Goal: Find specific page/section: Find specific page/section

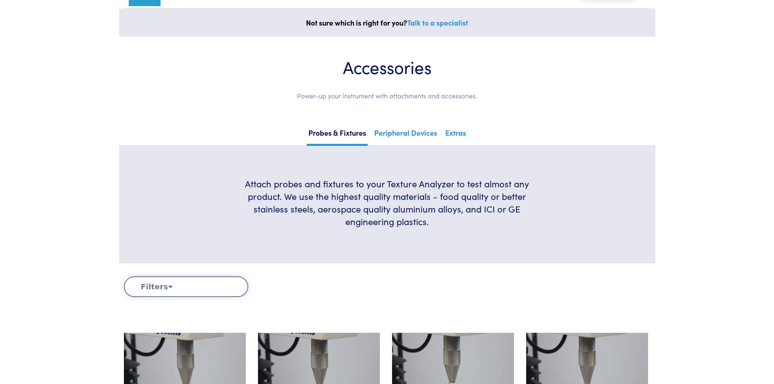
scroll to position [122, 0]
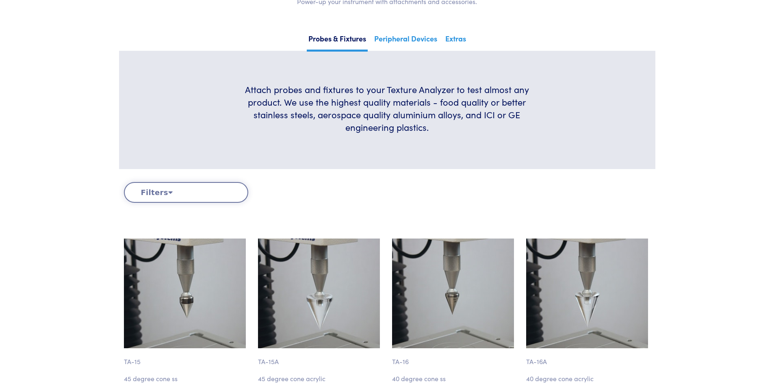
click at [162, 192] on button "Filters" at bounding box center [186, 192] width 124 height 21
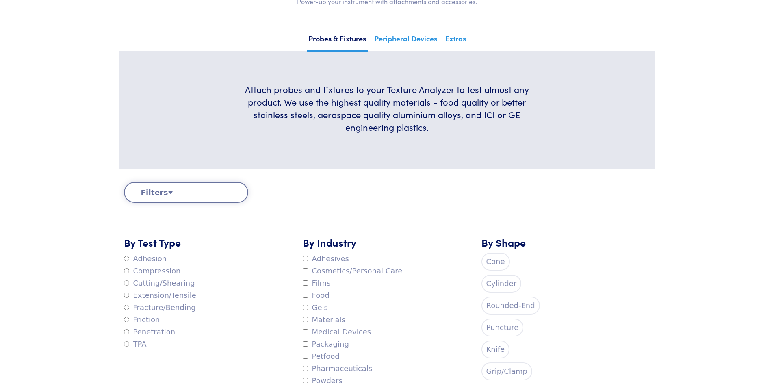
scroll to position [306, 0]
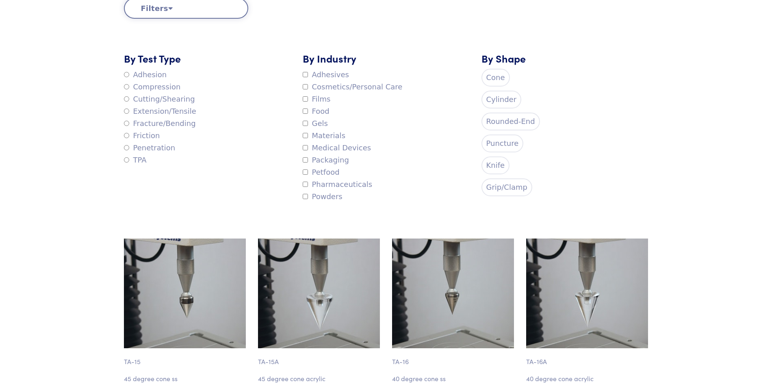
click at [309, 112] on label "Food" at bounding box center [316, 111] width 27 height 12
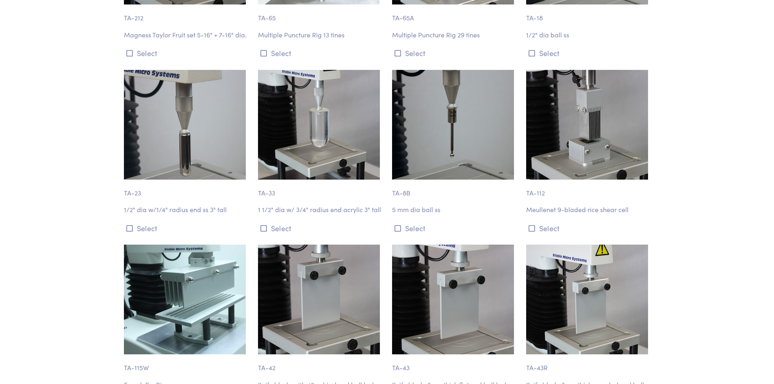
scroll to position [1021, 0]
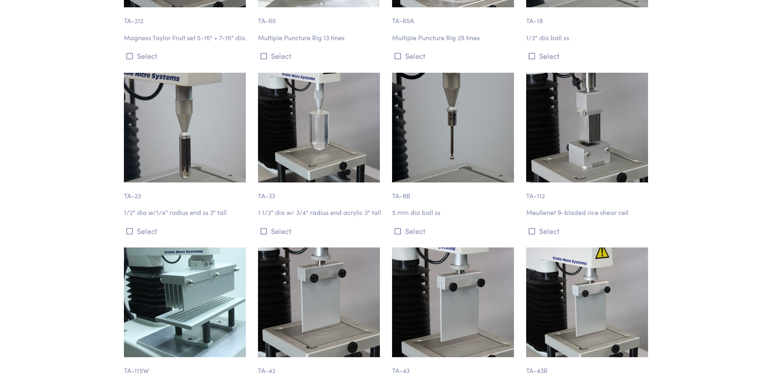
click at [171, 151] on img at bounding box center [185, 128] width 122 height 110
click at [326, 161] on img at bounding box center [319, 128] width 122 height 110
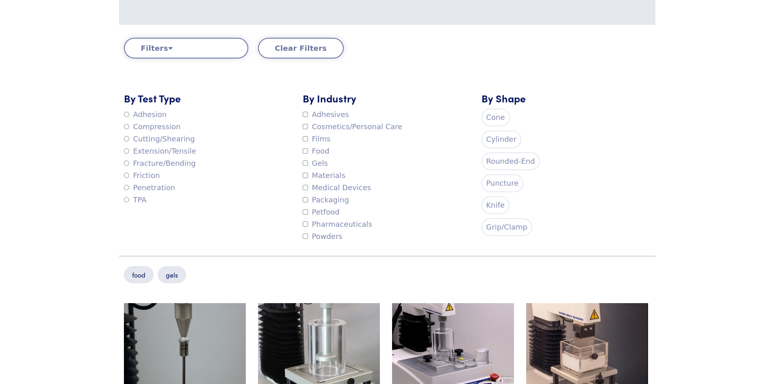
scroll to position [258, 0]
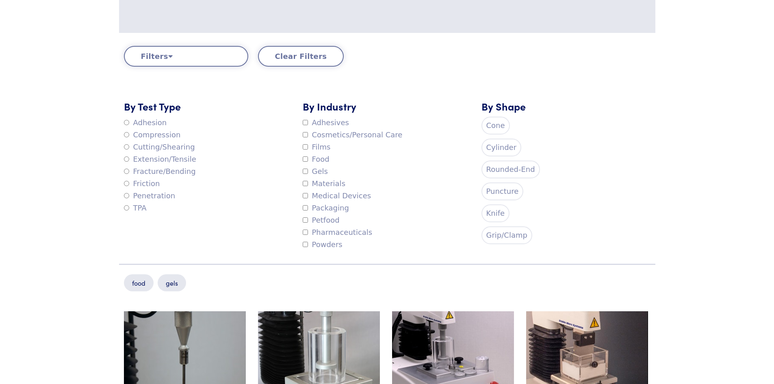
click at [310, 174] on label "Gels" at bounding box center [315, 171] width 25 height 12
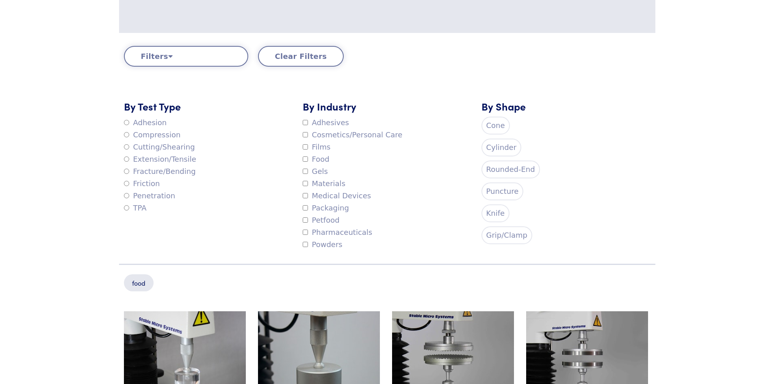
click at [310, 126] on label "Adhesives" at bounding box center [326, 123] width 46 height 12
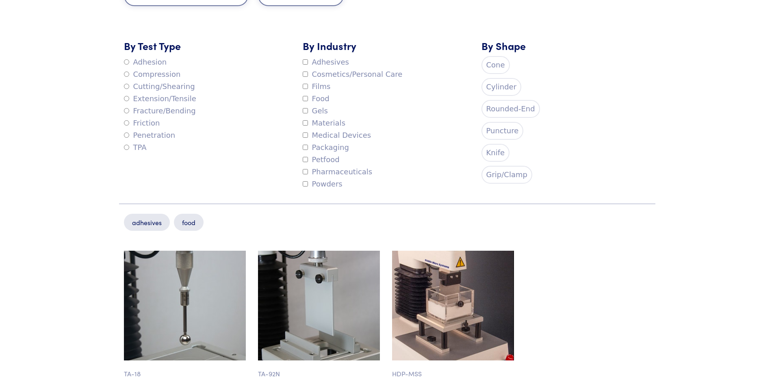
scroll to position [299, 0]
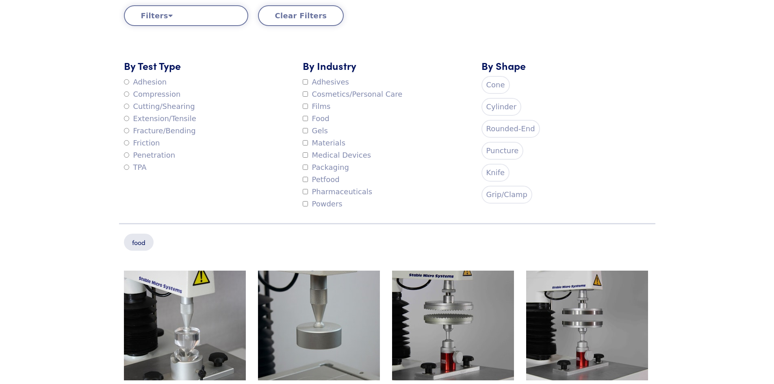
click at [308, 96] on label "Cosmetics/Personal Care" at bounding box center [353, 94] width 100 height 12
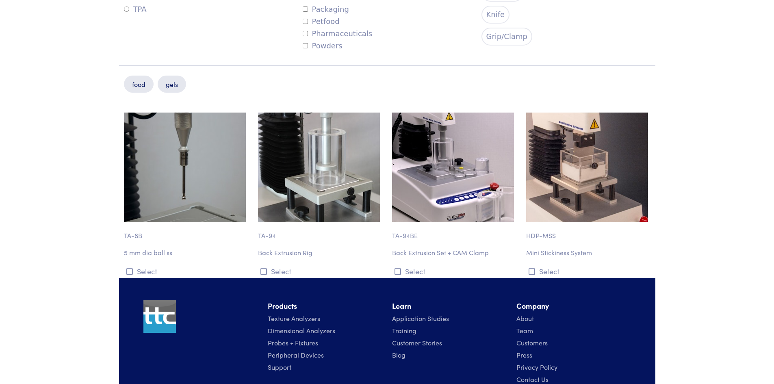
scroll to position [461, 0]
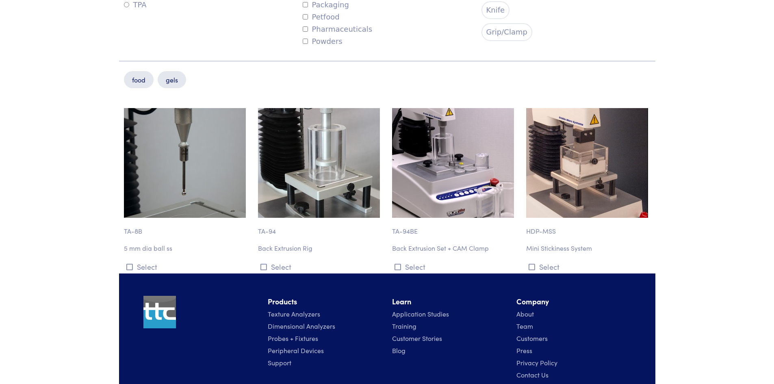
click at [427, 182] on img at bounding box center [453, 163] width 122 height 110
click at [468, 197] on img at bounding box center [453, 163] width 122 height 110
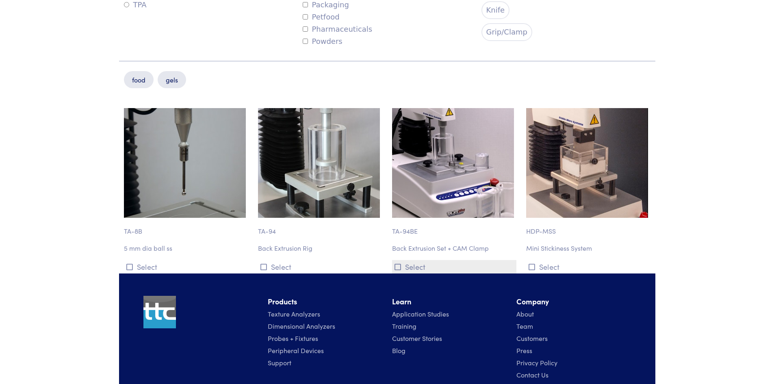
click at [394, 264] on button "Select" at bounding box center [454, 266] width 124 height 13
click at [423, 270] on button "Select" at bounding box center [454, 266] width 124 height 13
click at [411, 267] on button "Select" at bounding box center [454, 266] width 124 height 13
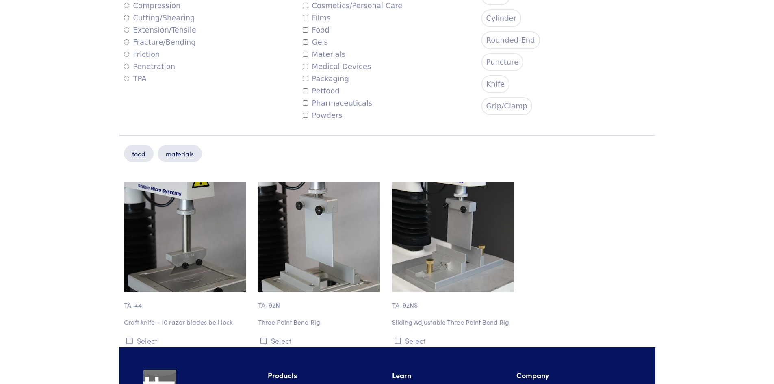
scroll to position [409, 0]
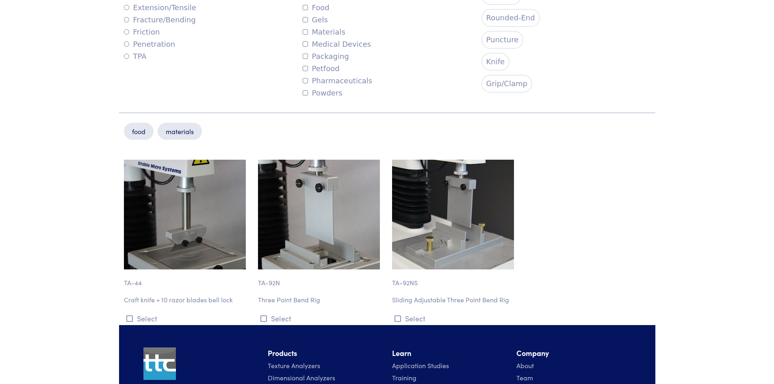
click at [303, 37] on label "Materials" at bounding box center [324, 32] width 43 height 12
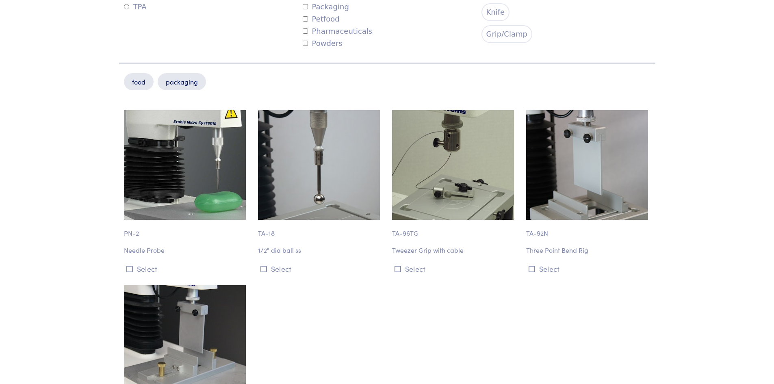
scroll to position [438, 0]
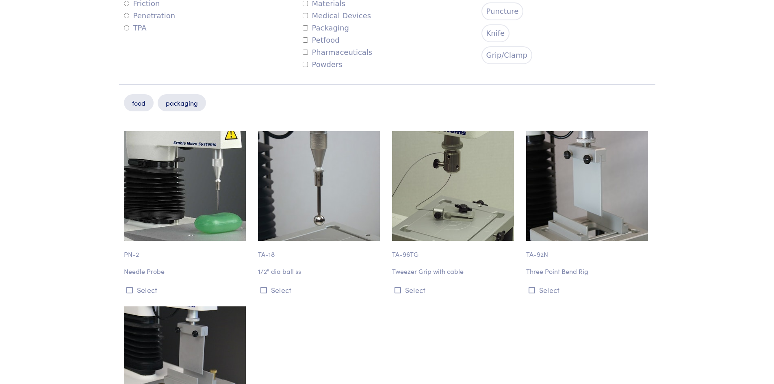
click at [305, 31] on label "Packaging" at bounding box center [326, 28] width 46 height 12
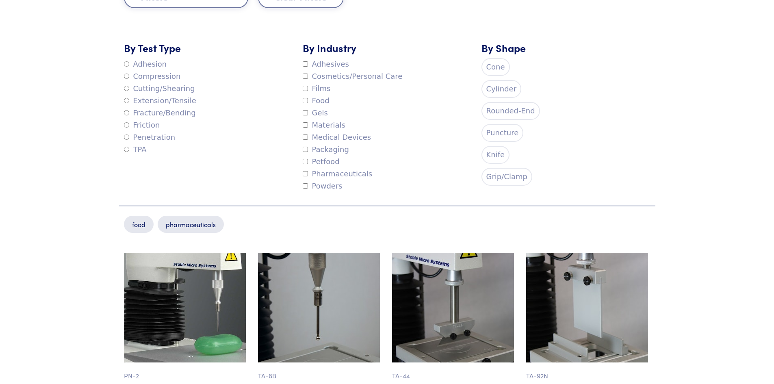
scroll to position [316, 0]
click at [308, 174] on label "Pharmaceuticals" at bounding box center [338, 174] width 70 height 12
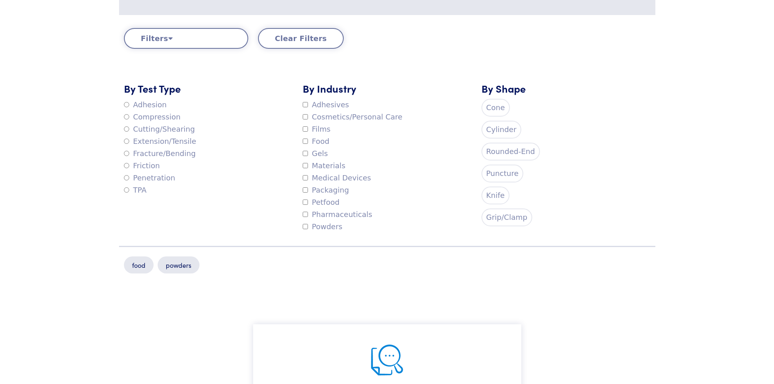
scroll to position [275, 0]
click at [307, 224] on label "Powders" at bounding box center [323, 227] width 40 height 12
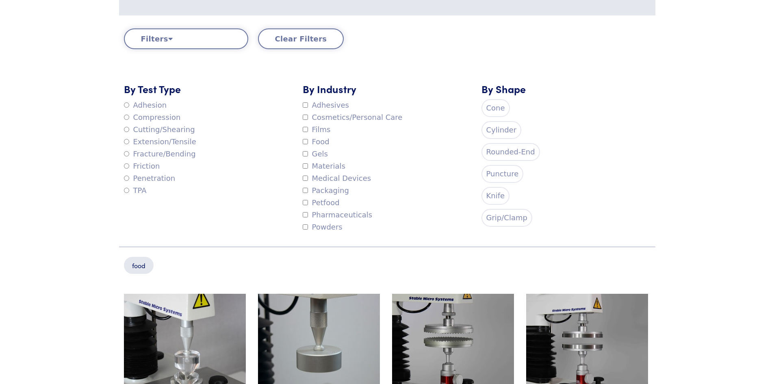
click at [305, 138] on label "Food" at bounding box center [316, 142] width 27 height 12
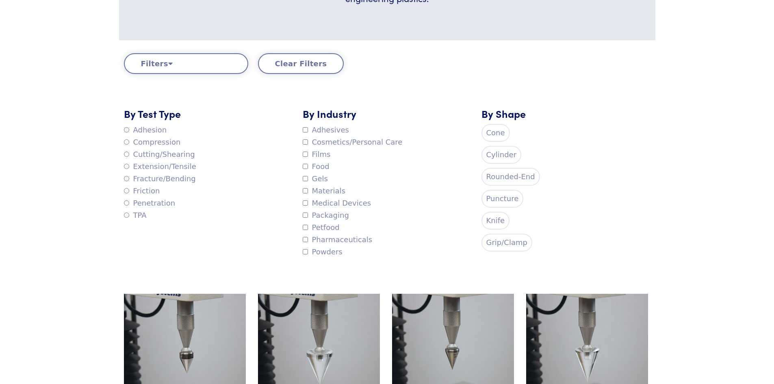
click at [494, 131] on label "Cone" at bounding box center [495, 133] width 28 height 18
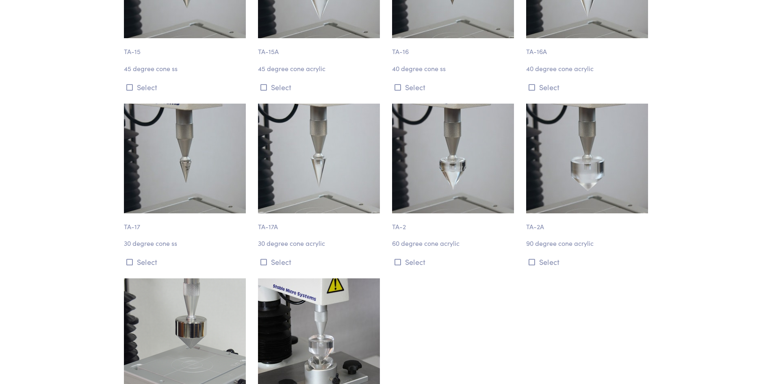
scroll to position [641, 0]
click at [202, 167] on img at bounding box center [185, 158] width 122 height 110
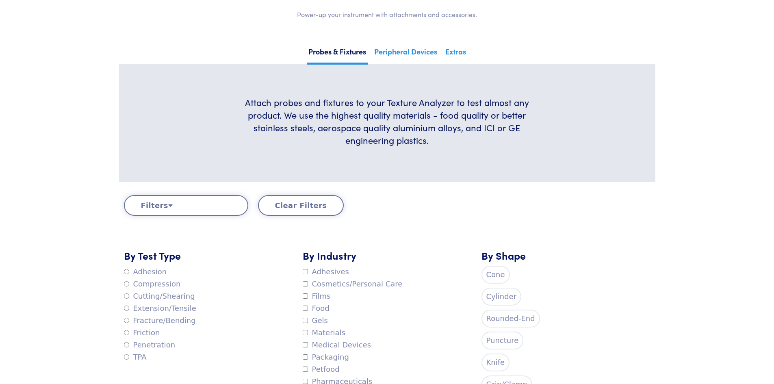
scroll to position [191, 0]
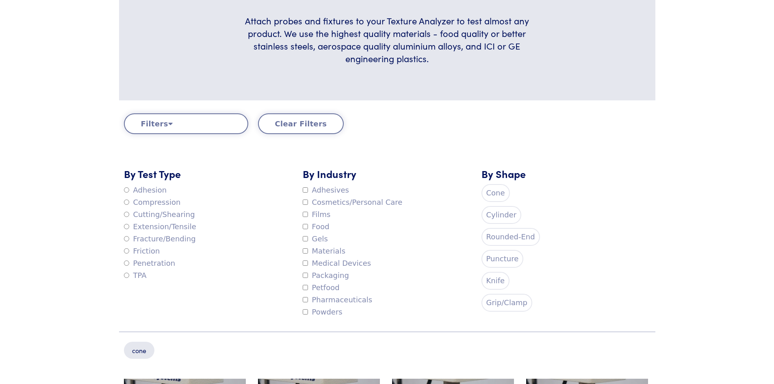
click at [495, 199] on label "Cone" at bounding box center [495, 193] width 28 height 18
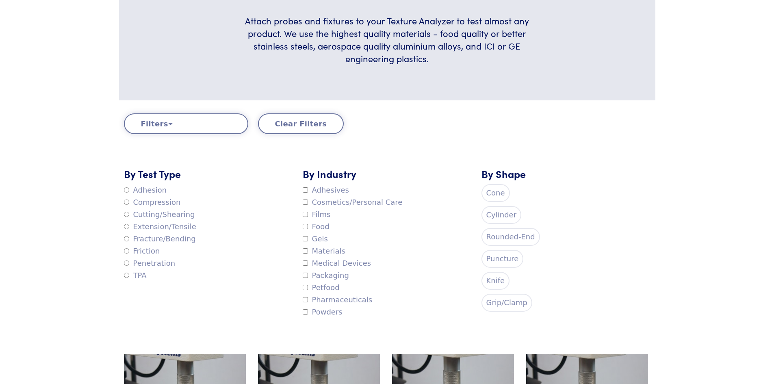
scroll to position [166, 0]
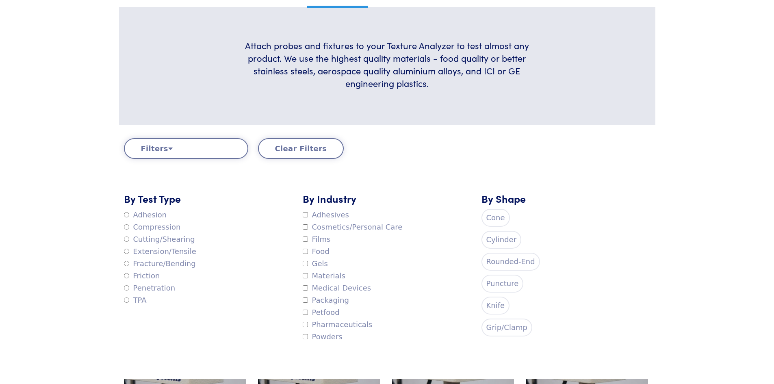
click at [499, 242] on label "Cylinder" at bounding box center [501, 240] width 40 height 18
click at [492, 238] on label "Cylinder" at bounding box center [501, 240] width 40 height 18
click at [579, 244] on div "By Shape Cone Cylinder Rounded-End Puncture Knife Grip/Clamp" at bounding box center [565, 267] width 179 height 152
click at [497, 245] on label "Cylinder" at bounding box center [501, 240] width 40 height 18
click at [492, 243] on label "Cylinder" at bounding box center [501, 240] width 40 height 18
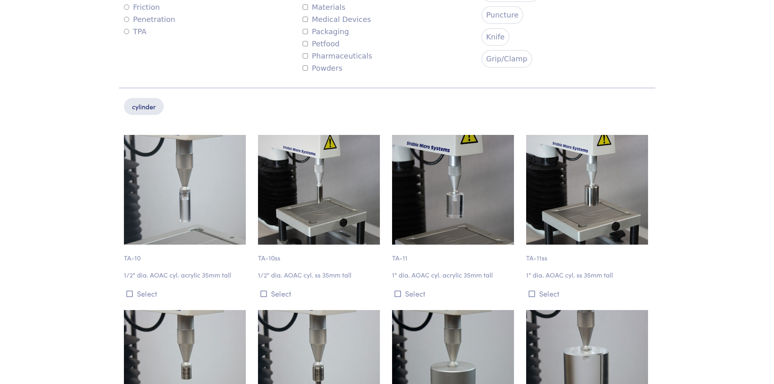
scroll to position [272, 0]
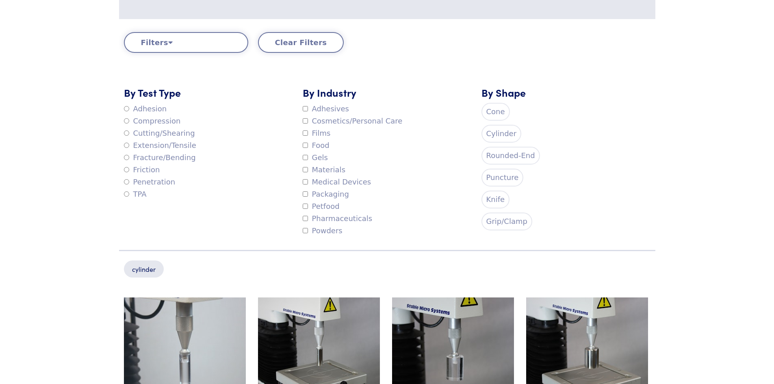
click at [502, 138] on label "Cylinder" at bounding box center [501, 134] width 40 height 18
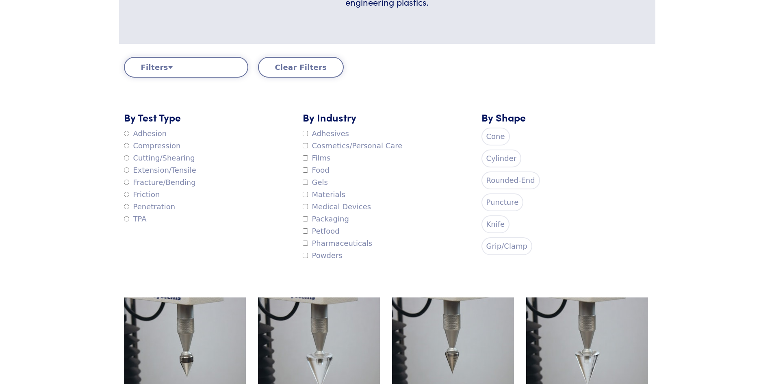
click at [497, 183] on label "Rounded-End" at bounding box center [510, 180] width 58 height 18
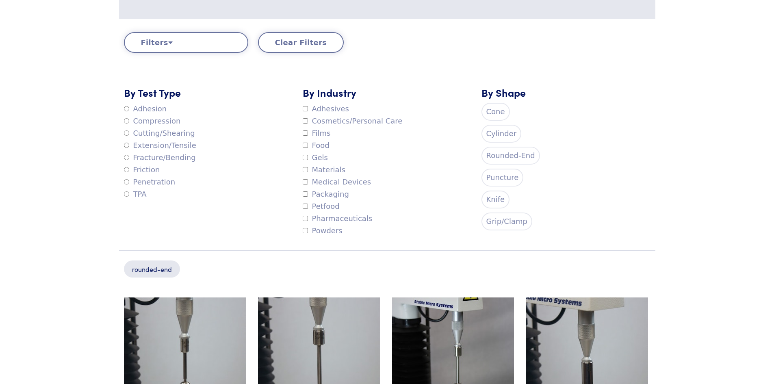
click at [522, 156] on label "Rounded-End" at bounding box center [510, 156] width 58 height 18
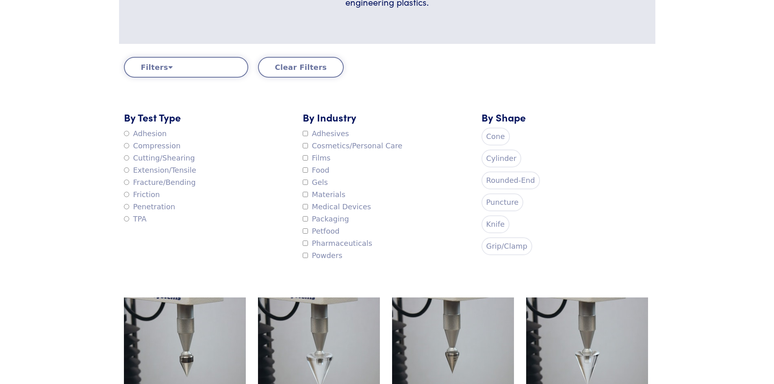
click at [499, 202] on label "Puncture" at bounding box center [502, 202] width 42 height 18
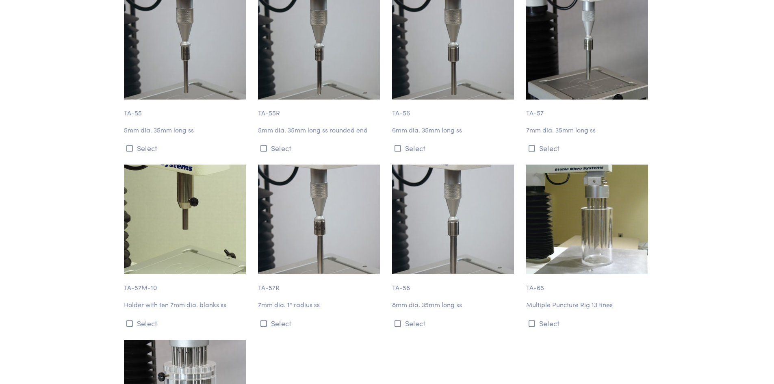
scroll to position [1409, 0]
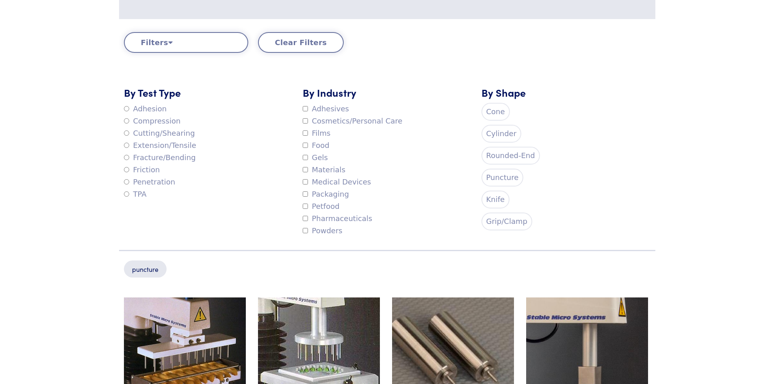
click at [489, 193] on label "Knife" at bounding box center [495, 200] width 28 height 18
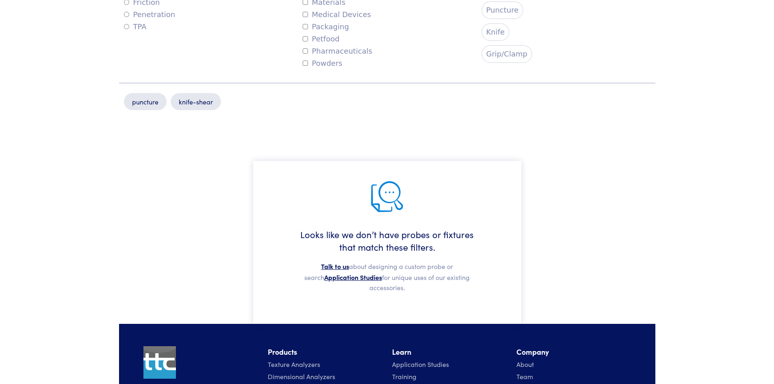
scroll to position [353, 0]
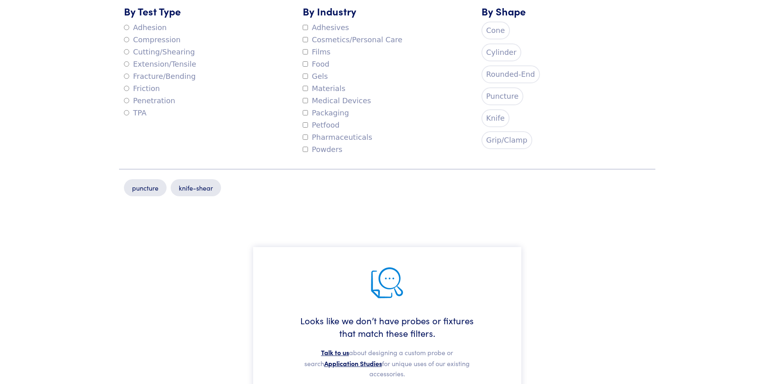
click at [498, 95] on label "Puncture" at bounding box center [502, 96] width 42 height 18
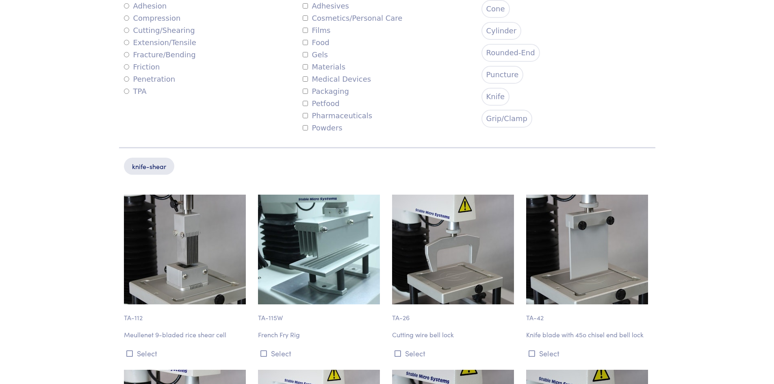
scroll to position [394, 0]
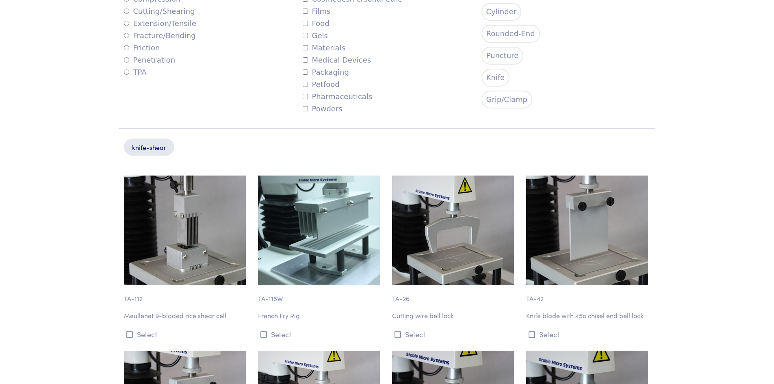
click at [493, 103] on label "Grip/Clamp" at bounding box center [506, 100] width 51 height 18
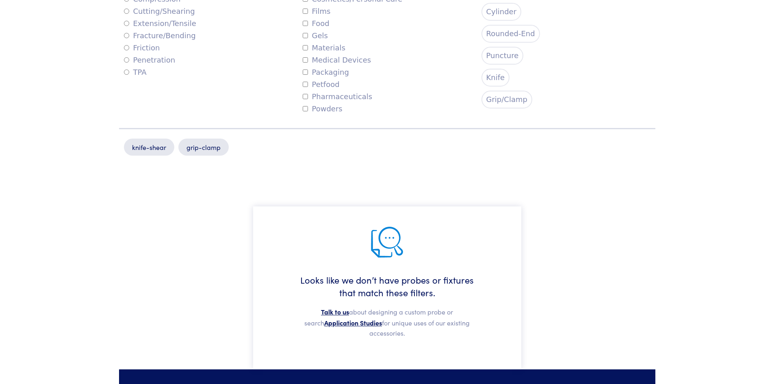
scroll to position [560, 0]
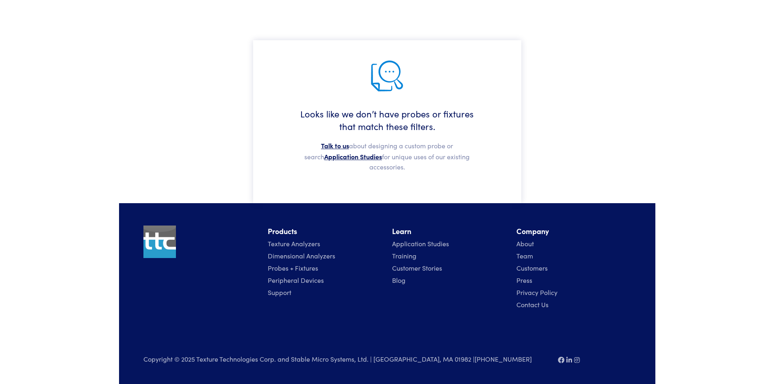
click at [587, 123] on div "Looks like we don’t have probes or fixtures that match these filters. Talk to u…" at bounding box center [387, 101] width 536 height 203
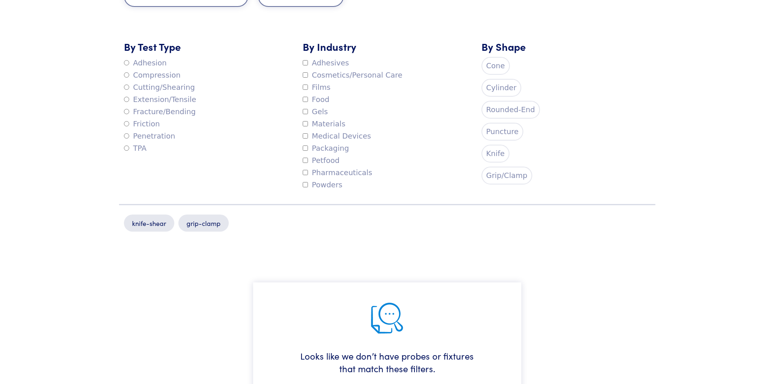
scroll to position [316, 0]
click at [488, 156] on label "Knife" at bounding box center [495, 155] width 28 height 18
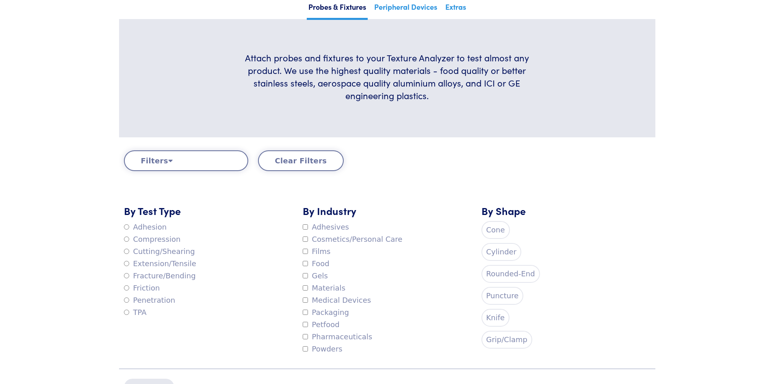
scroll to position [275, 0]
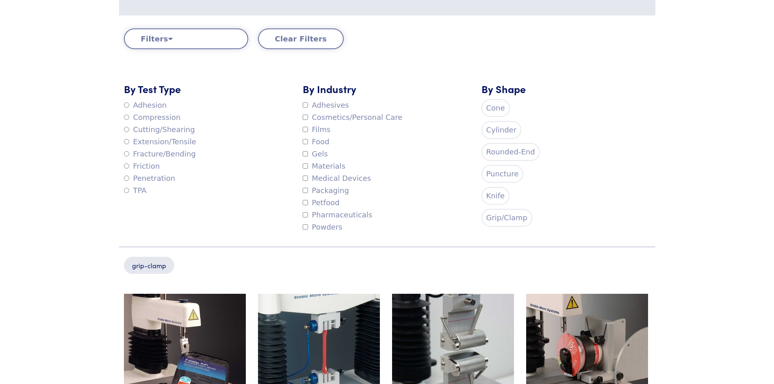
click at [500, 217] on label "Grip/Clamp" at bounding box center [506, 218] width 51 height 18
click at [541, 114] on div "By Shape Cone Cylinder Rounded-End Puncture Knife Grip/Clamp" at bounding box center [565, 158] width 179 height 152
click at [279, 42] on button "Clear Filters" at bounding box center [301, 38] width 86 height 21
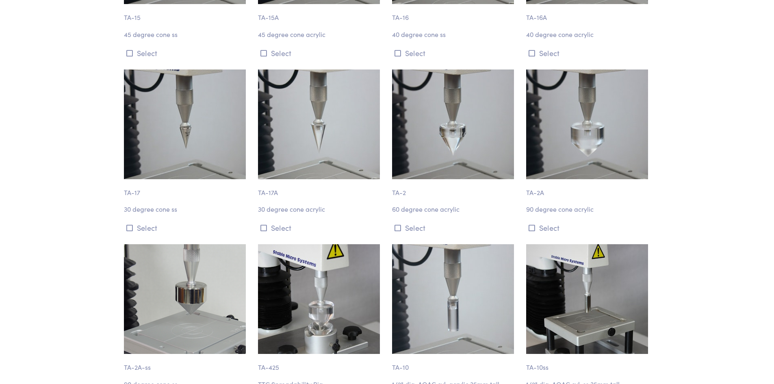
scroll to position [9383, 0]
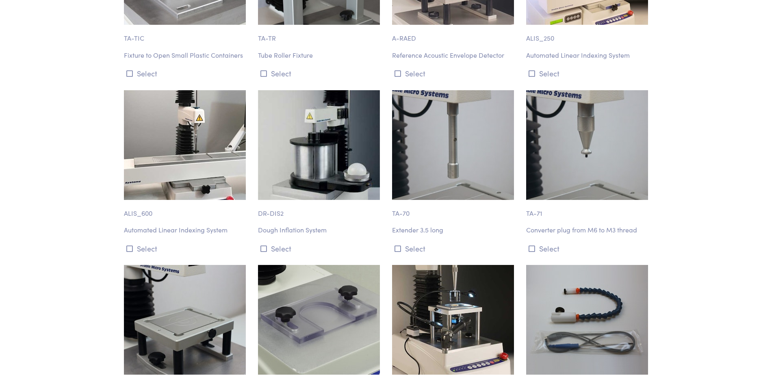
click at [540, 112] on img at bounding box center [587, 145] width 122 height 110
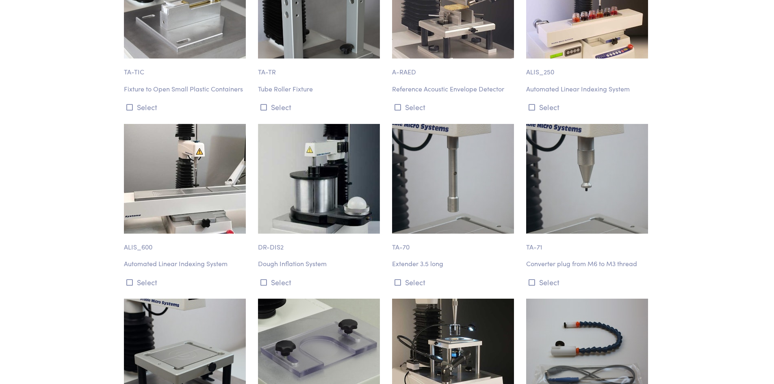
scroll to position [9343, 0]
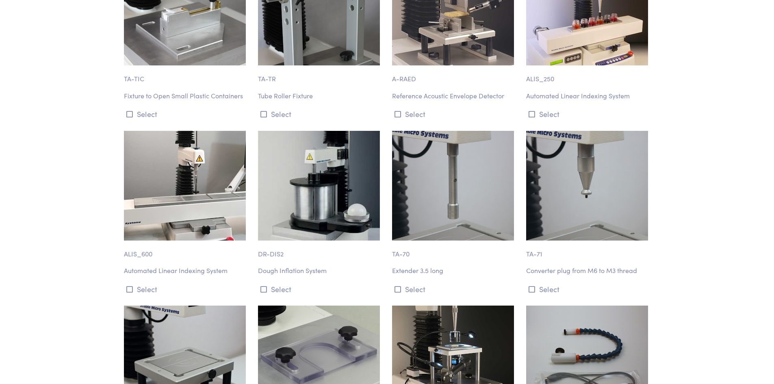
click at [551, 192] on img at bounding box center [587, 186] width 122 height 110
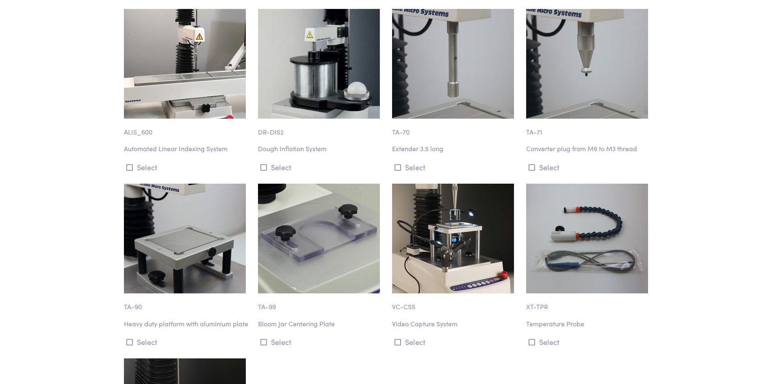
scroll to position [9424, 0]
